Goal: Task Accomplishment & Management: Use online tool/utility

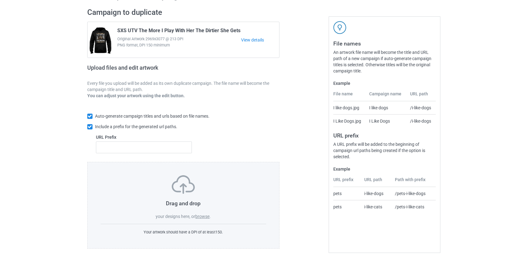
scroll to position [40, 0]
click at [204, 216] on label "browse" at bounding box center [202, 216] width 14 height 5
click at [0, 0] on input "browse" at bounding box center [0, 0] width 0 height 0
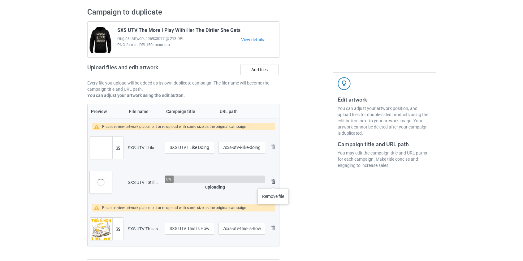
click at [273, 182] on img at bounding box center [273, 181] width 7 height 7
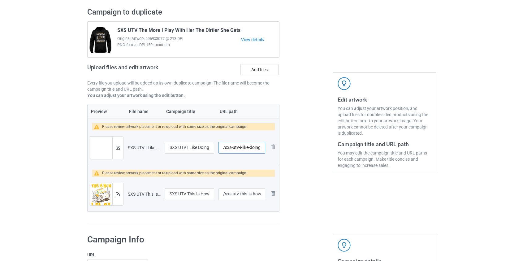
click at [230, 147] on input "/sxs-utv-i-like-doing-in-the-mud" at bounding box center [242, 148] width 46 height 12
drag, startPoint x: 244, startPoint y: 146, endPoint x: 432, endPoint y: 149, distance: 187.9
click at [431, 150] on div "Campaign to duplicate SXS UTV The More I Play With Her The Dirtier She Gets Ori…" at bounding box center [262, 116] width 358 height 227
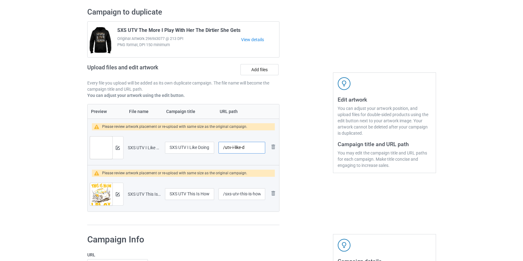
scroll to position [0, 0]
type input "/utv-i-like"
click at [226, 195] on input "/sxs-utv-this-is-how-i-play-in-the-mud" at bounding box center [242, 194] width 46 height 12
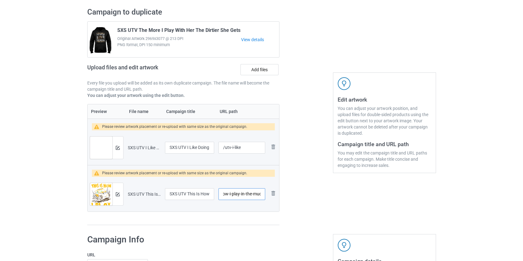
drag, startPoint x: 240, startPoint y: 193, endPoint x: 534, endPoint y: 265, distance: 302.2
click at [523, 221] on html "Dropship POD Storefronts Domains Emails AdFairy Profit Rewards Hoang Dinh So Se…" at bounding box center [261, 90] width 523 height 261
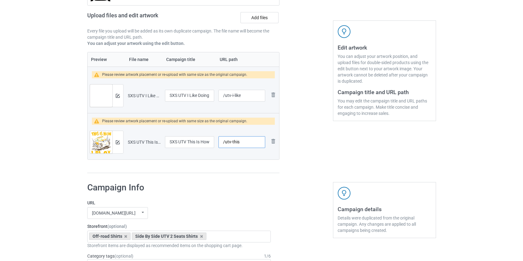
scroll to position [0, 0]
type input "/utv-this"
click at [118, 94] on img at bounding box center [118, 96] width 4 height 4
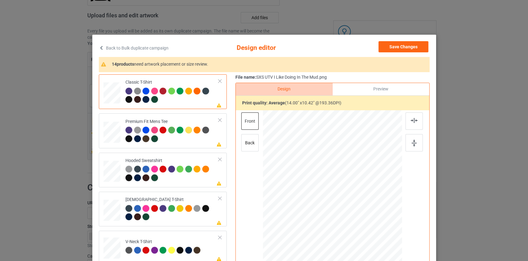
click at [156, 47] on link "Back to Bulk duplicate campaign" at bounding box center [134, 48] width 70 height 14
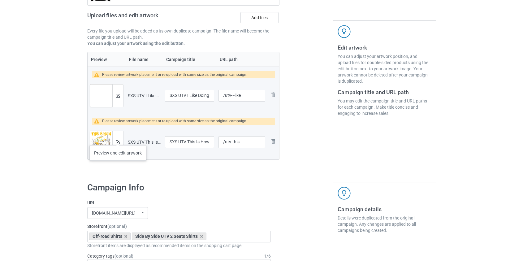
click at [118, 139] on div at bounding box center [117, 142] width 11 height 22
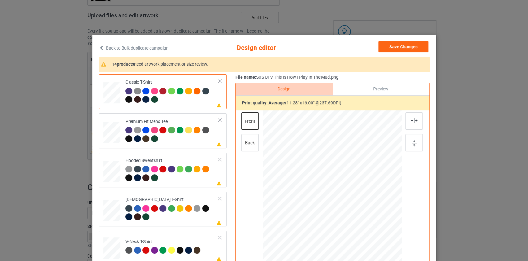
click at [123, 49] on link "Back to Bulk duplicate campaign" at bounding box center [134, 48] width 70 height 14
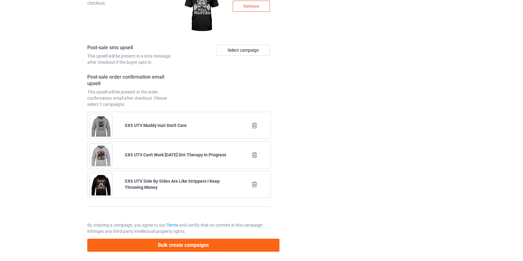
scroll to position [914, 0]
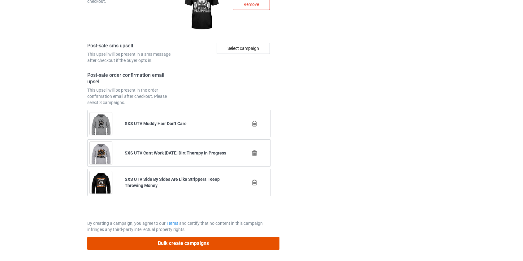
click at [187, 241] on button "Bulk create campaigns" at bounding box center [183, 243] width 193 height 13
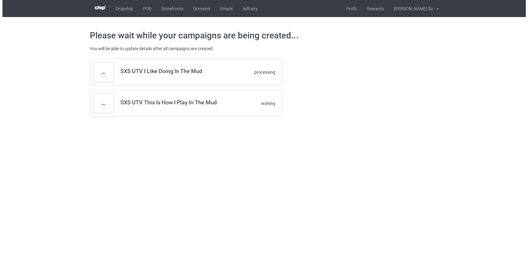
scroll to position [0, 0]
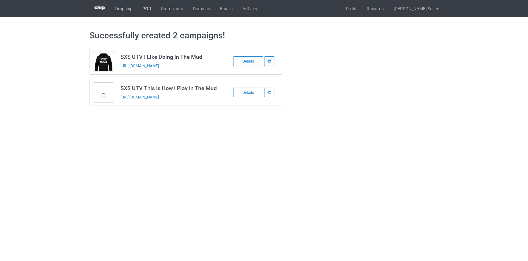
click at [150, 9] on link "POD" at bounding box center [146, 8] width 19 height 17
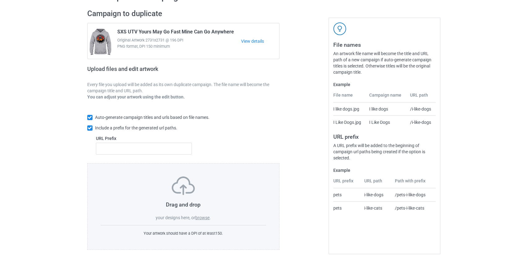
scroll to position [40, 0]
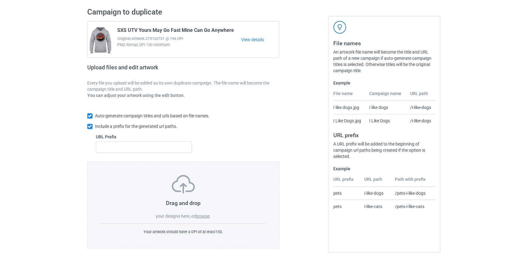
click at [202, 216] on label "browse" at bounding box center [202, 216] width 14 height 5
click at [0, 0] on input "browse" at bounding box center [0, 0] width 0 height 0
click at [203, 216] on label "browse" at bounding box center [202, 216] width 14 height 5
click at [0, 0] on input "browse" at bounding box center [0, 0] width 0 height 0
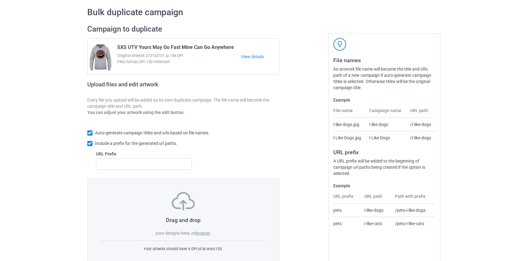
scroll to position [0, 0]
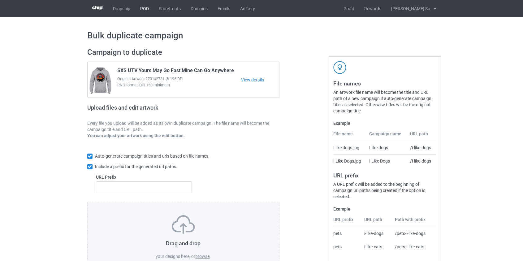
click at [142, 8] on link "POD" at bounding box center [144, 8] width 19 height 17
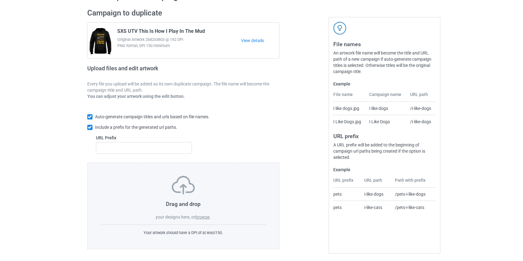
scroll to position [40, 0]
click at [199, 217] on label "browse" at bounding box center [202, 216] width 14 height 5
click at [0, 0] on input "browse" at bounding box center [0, 0] width 0 height 0
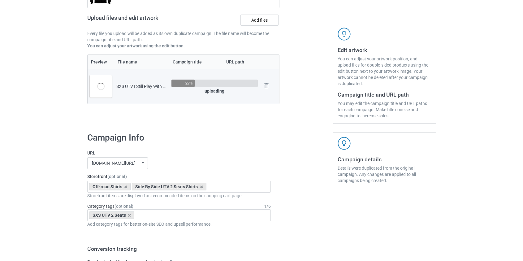
scroll to position [124, 0]
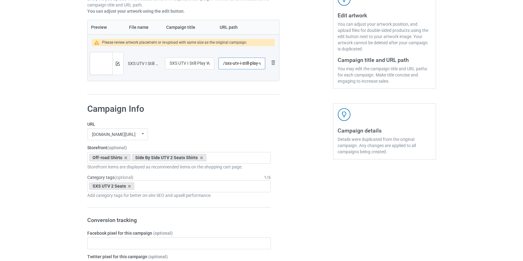
click at [227, 62] on input "/sxs-utv-i-still-play-with-dirt" at bounding box center [242, 64] width 46 height 12
drag, startPoint x: 251, startPoint y: 63, endPoint x: 409, endPoint y: 64, distance: 157.3
click at [431, 65] on div "Campaign to duplicate SXS UTV This Is How I Play In The Mud Original Artwork 26…" at bounding box center [262, 9] width 358 height 180
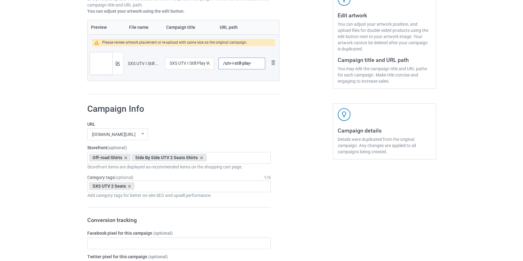
scroll to position [0, 0]
type input "/utv-play"
click at [117, 64] on img at bounding box center [118, 64] width 4 height 4
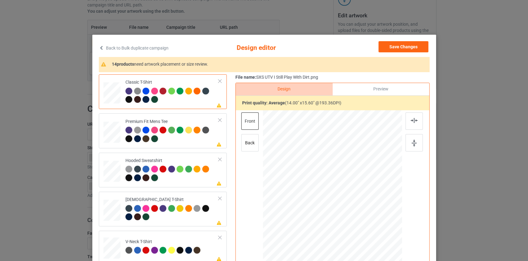
click at [149, 47] on link "Back to Bulk duplicate campaign" at bounding box center [134, 48] width 70 height 14
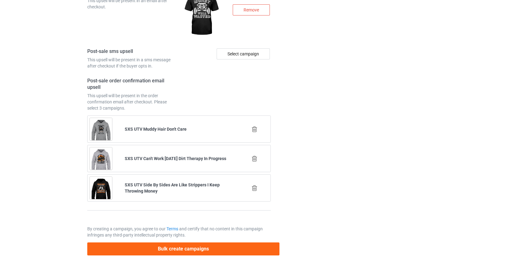
scroll to position [868, 0]
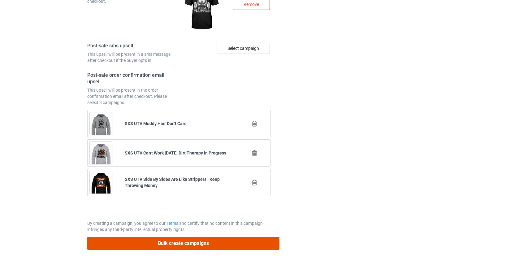
click at [173, 241] on button "Bulk create campaigns" at bounding box center [183, 243] width 193 height 13
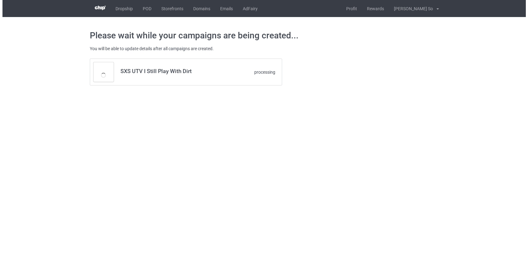
scroll to position [0, 0]
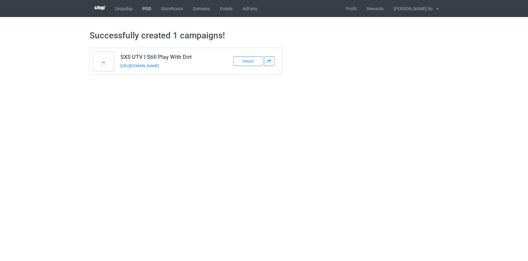
click at [147, 8] on link "POD" at bounding box center [146, 8] width 19 height 17
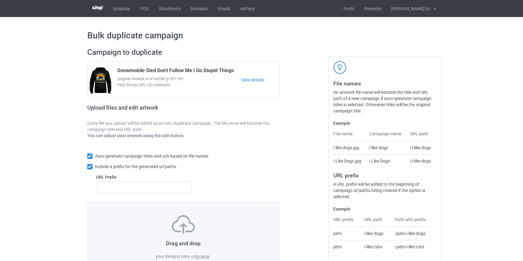
click at [201, 254] on label "browse" at bounding box center [202, 256] width 14 height 5
click at [0, 0] on input "browse" at bounding box center [0, 0] width 0 height 0
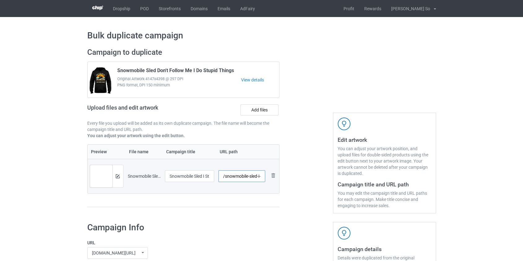
click at [232, 175] on input "/snowmobile-sled-i-still-play-in-the-snow" at bounding box center [242, 176] width 47 height 12
drag, startPoint x: 253, startPoint y: 176, endPoint x: 483, endPoint y: 179, distance: 230.0
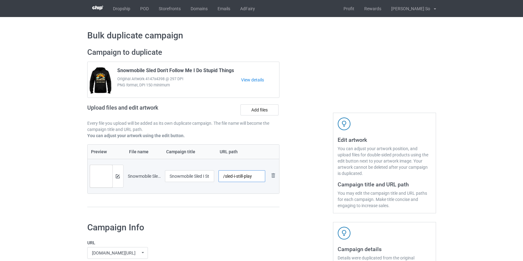
scroll to position [0, 0]
type input "/sled-i-still-play"
click at [118, 177] on img at bounding box center [118, 176] width 4 height 4
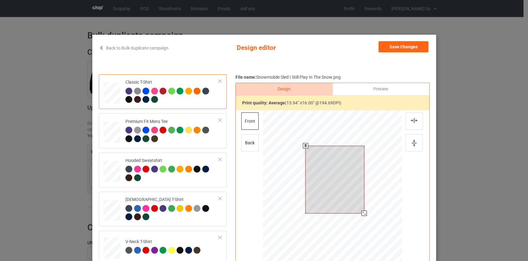
click at [365, 220] on div at bounding box center [332, 198] width 139 height 176
click at [385, 50] on button "Save Changes" at bounding box center [403, 46] width 50 height 11
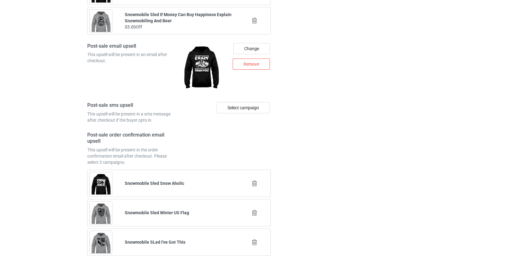
scroll to position [863, 0]
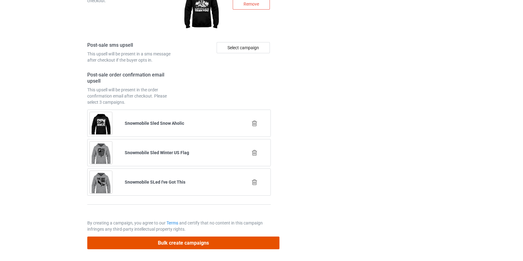
click at [162, 241] on button "Bulk create campaigns" at bounding box center [183, 243] width 193 height 13
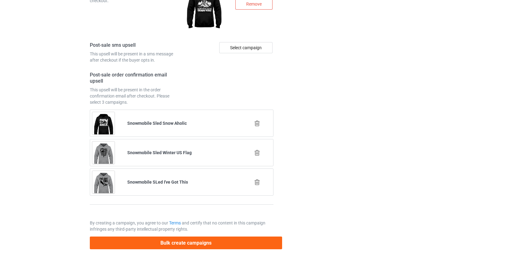
scroll to position [0, 0]
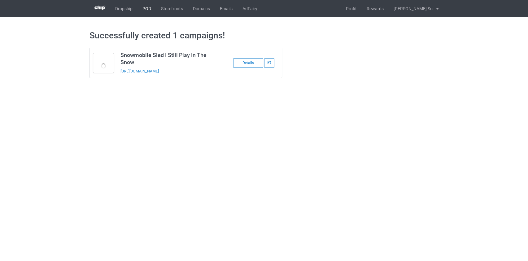
click at [146, 4] on link "POD" at bounding box center [146, 8] width 19 height 17
